Goal: Navigation & Orientation: Find specific page/section

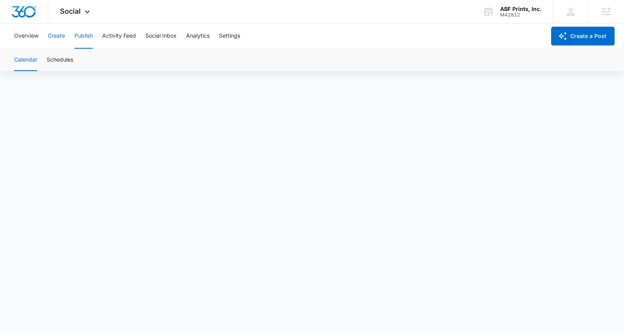
click at [54, 36] on button "Create" at bounding box center [56, 36] width 17 height 25
click at [84, 39] on button "Publish" at bounding box center [83, 36] width 18 height 25
click at [54, 62] on button "Schedules" at bounding box center [60, 60] width 27 height 22
click at [54, 36] on button "Create" at bounding box center [56, 36] width 17 height 25
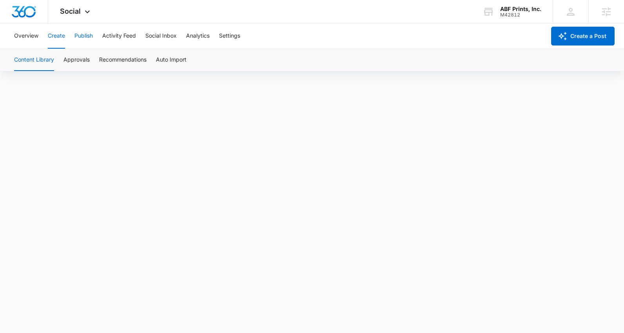
click at [85, 36] on button "Publish" at bounding box center [83, 36] width 18 height 25
click at [58, 36] on button "Create" at bounding box center [56, 36] width 17 height 25
click at [68, 56] on button "Approvals" at bounding box center [76, 60] width 26 height 22
click at [86, 39] on button "Publish" at bounding box center [83, 36] width 18 height 25
click at [63, 40] on button "Create" at bounding box center [56, 36] width 17 height 25
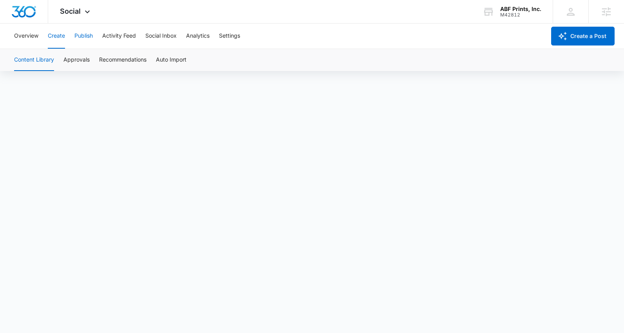
click at [93, 42] on button "Publish" at bounding box center [83, 36] width 18 height 25
click at [65, 61] on button "Schedules" at bounding box center [60, 60] width 27 height 22
click at [53, 36] on button "Create" at bounding box center [56, 36] width 17 height 25
click at [78, 36] on button "Publish" at bounding box center [83, 36] width 18 height 25
